Goal: Information Seeking & Learning: Learn about a topic

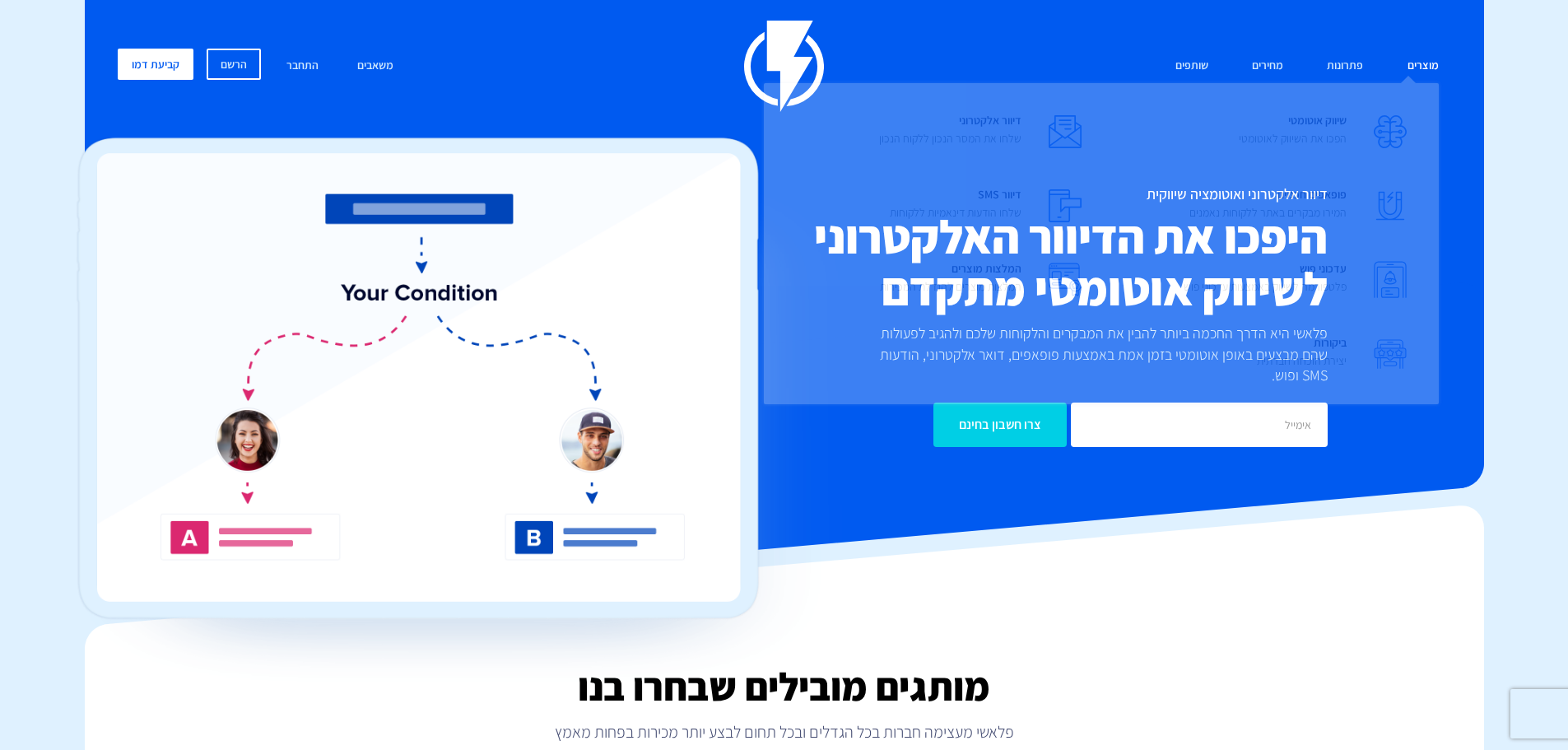
click at [1431, 61] on link "מוצרים" at bounding box center [1423, 66] width 56 height 36
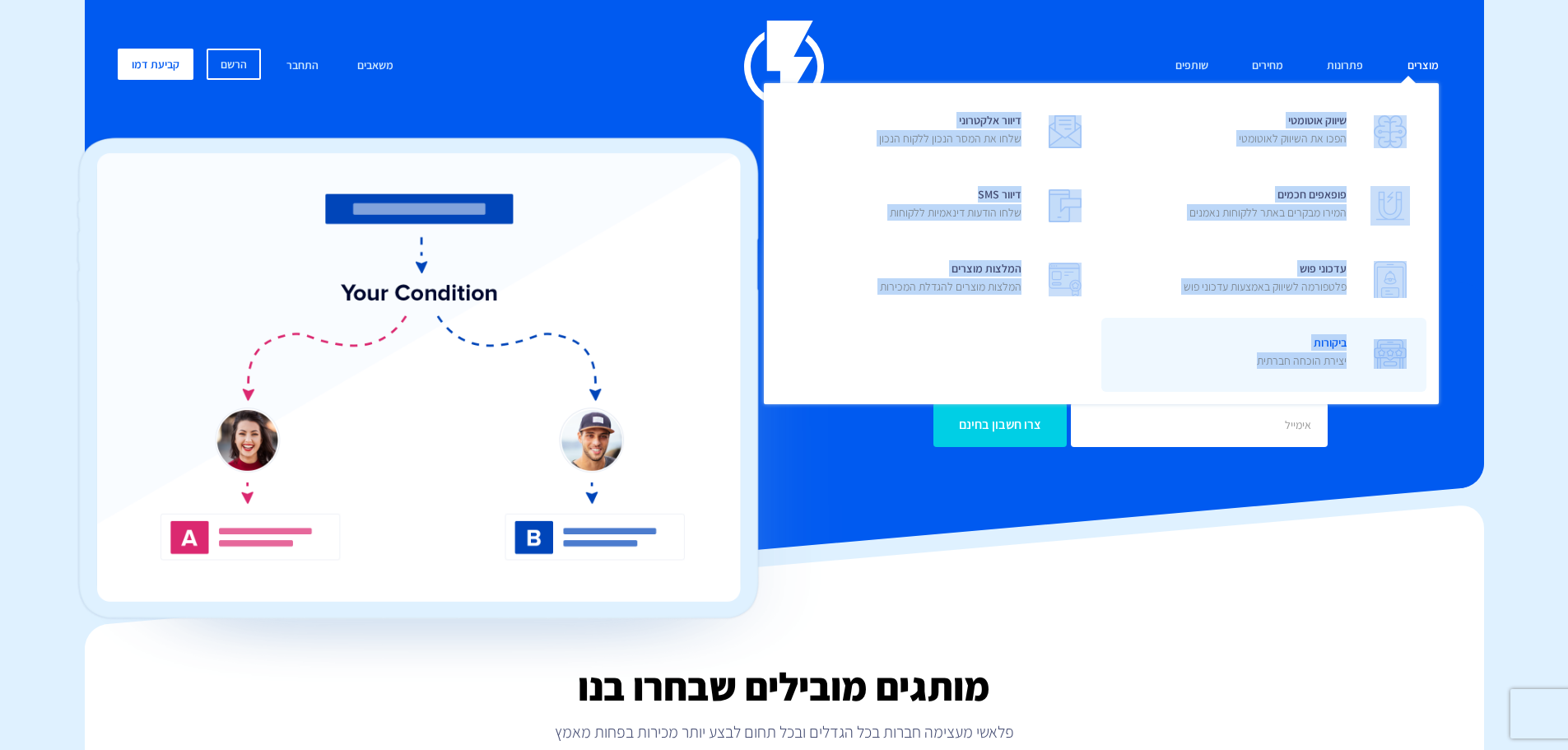
drag, startPoint x: 935, startPoint y: 350, endPoint x: 1120, endPoint y: 367, distance: 185.8
click at [1120, 367] on ul "שיווק אוטומטי הפכו את השיווק לאוטומטי דיוור אלקטרוני שלחו את המסר הנכון ללקוח ה…" at bounding box center [1102, 243] width 675 height 321
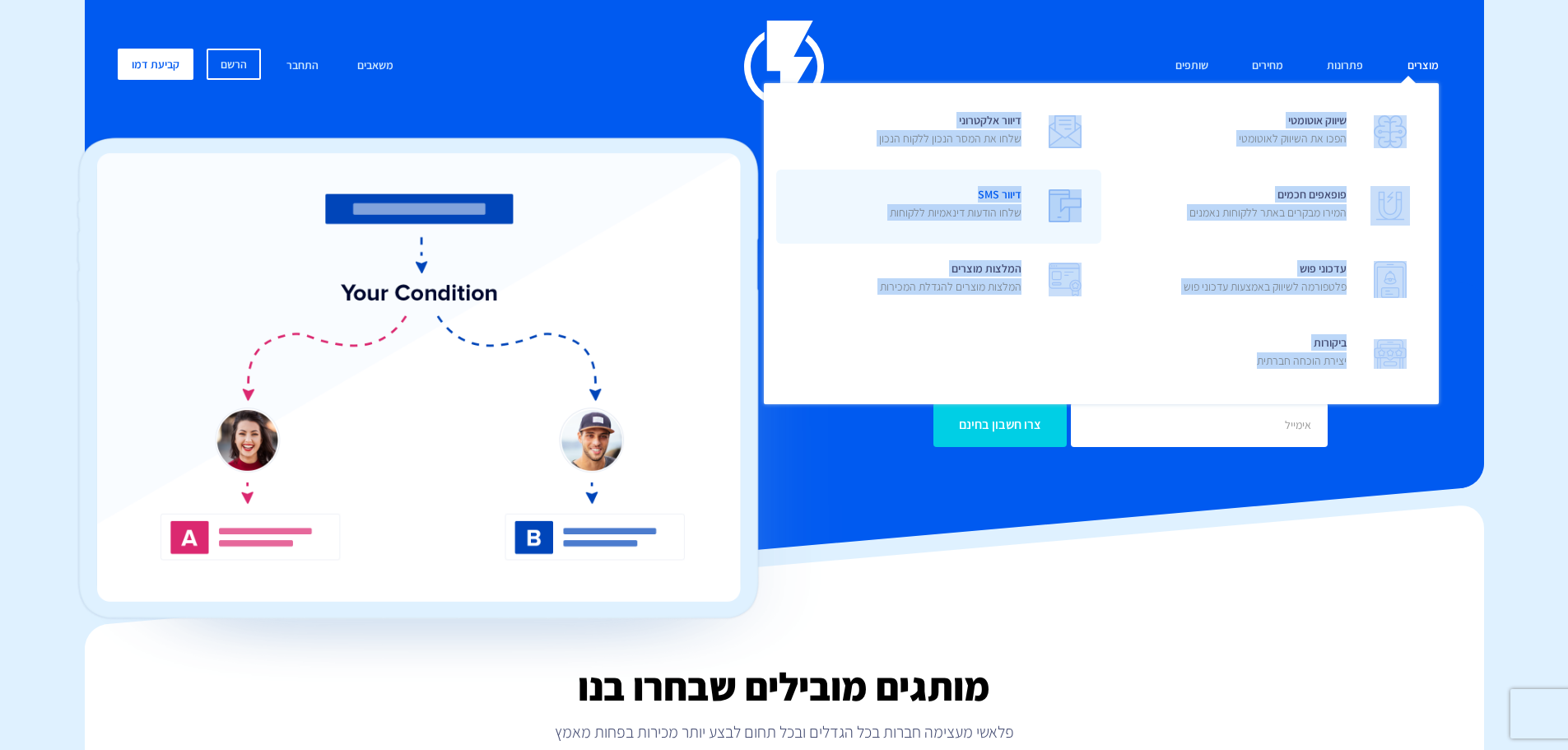
copy ul "שיווק אוטומטי הפכו את השיווק לאוטומטי דיוור אלקטרוני שלחו את המסר הנכון ללקוח ה…"
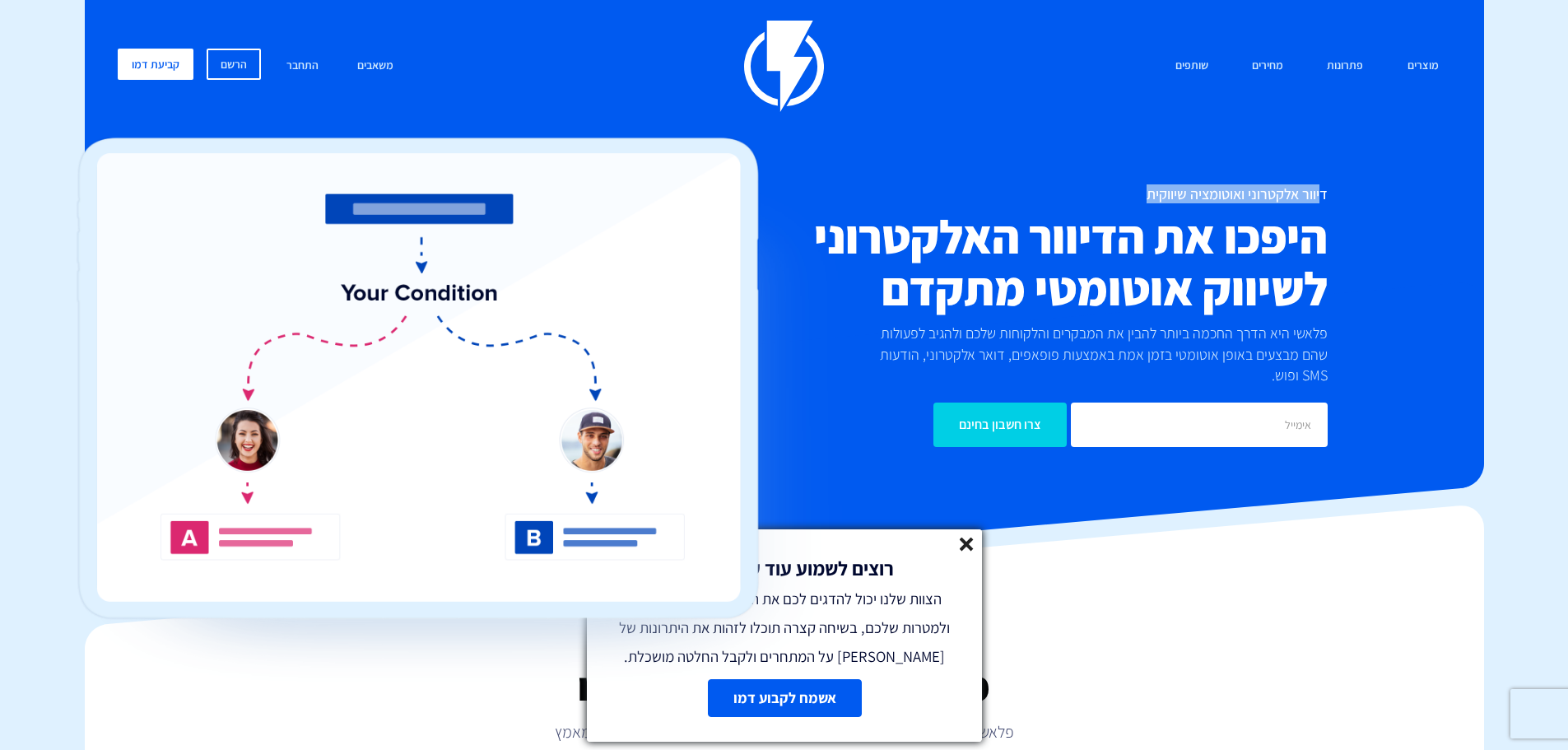
drag, startPoint x: 1323, startPoint y: 189, endPoint x: 1123, endPoint y: 193, distance: 200.0
click at [1123, 193] on h1 "דיוור אלקטרוני ואוטומציה שיווקית" at bounding box center [1007, 194] width 642 height 17
copy h1 "יוור אלקטרוני ואוטומציה שיווקית"
